Goal: Navigation & Orientation: Find specific page/section

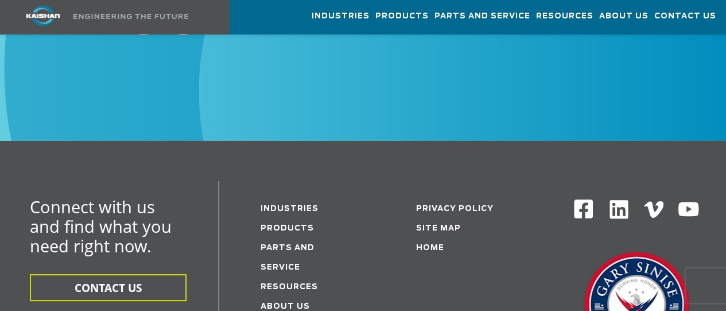
scroll to position [4307, 0]
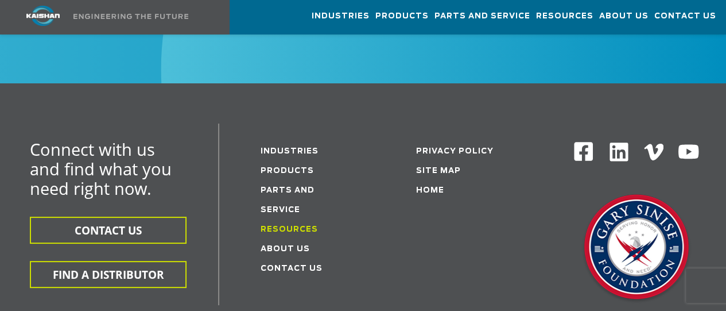
click at [308, 226] on link "Resources" at bounding box center [289, 229] width 57 height 7
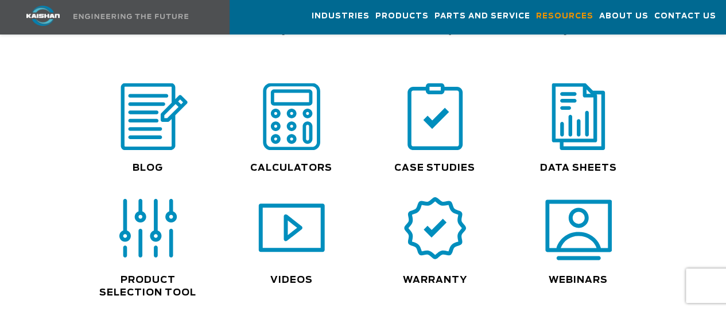
scroll to position [861, 0]
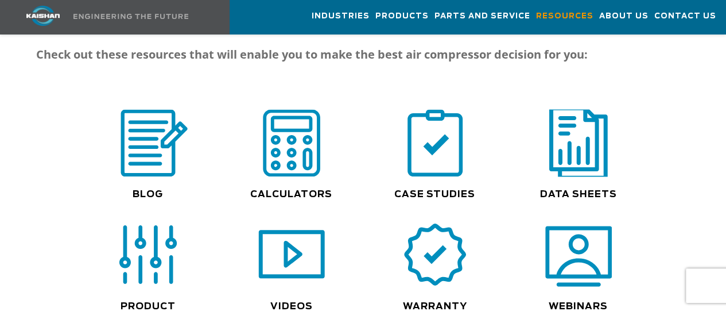
click at [585, 150] on img at bounding box center [578, 143] width 73 height 74
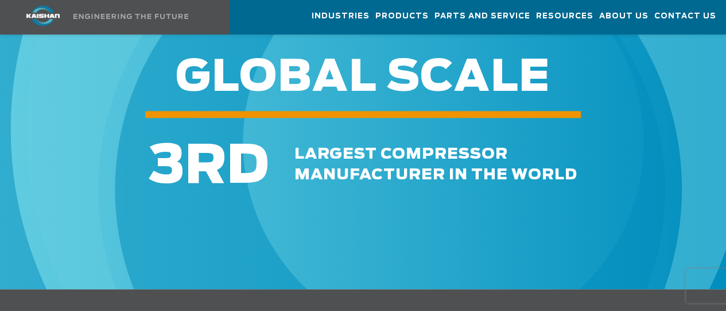
scroll to position [746, 0]
